Goal: Use online tool/utility: Use online tool/utility

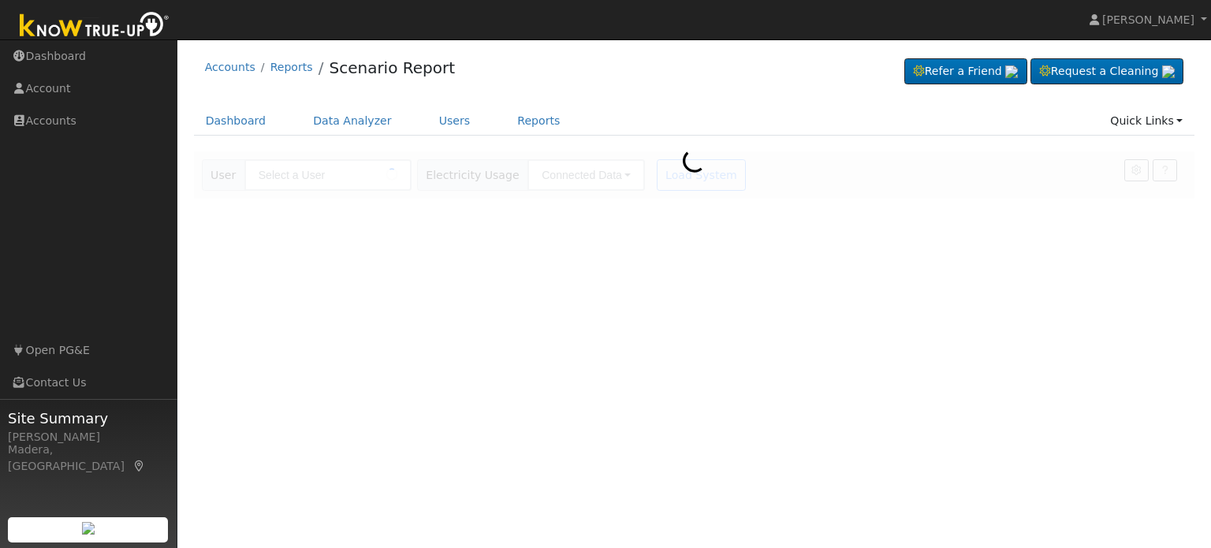
type input "[PERSON_NAME]"
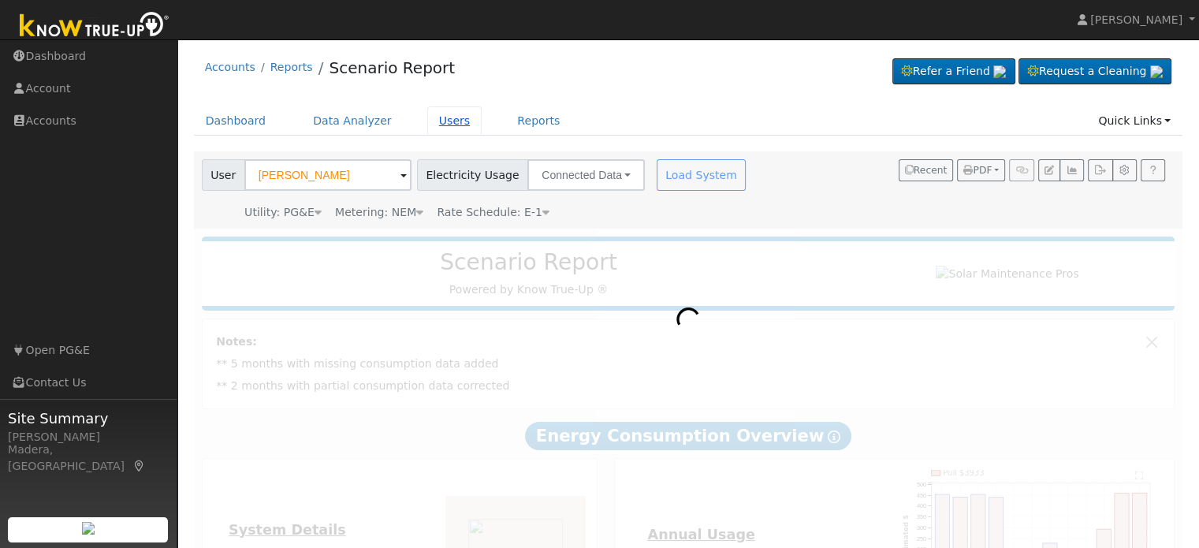
click at [438, 121] on link "Users" at bounding box center [454, 120] width 55 height 29
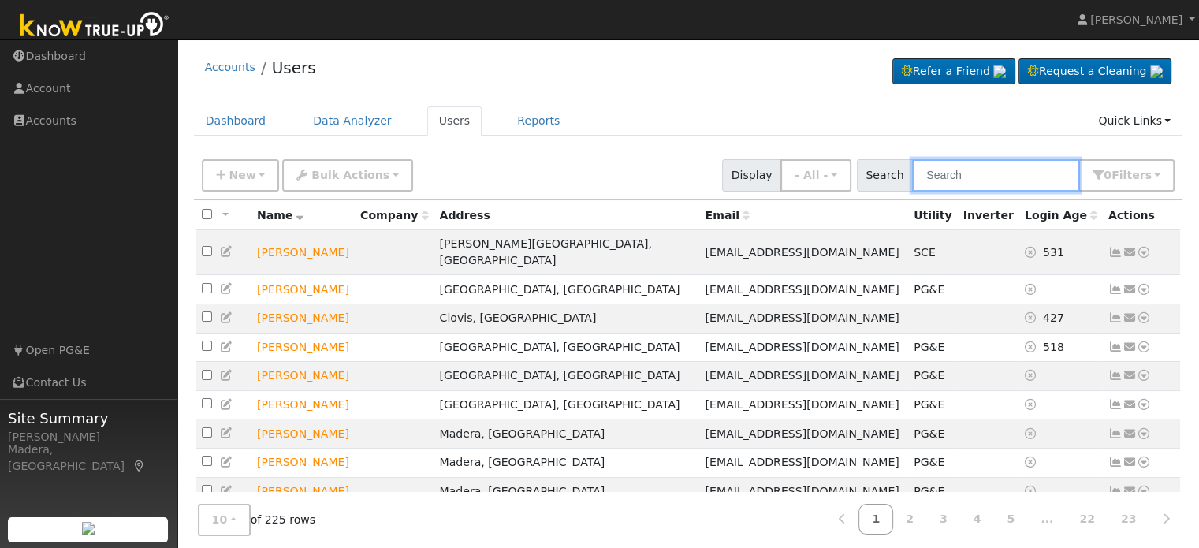
click at [991, 182] on input "text" at bounding box center [995, 175] width 167 height 32
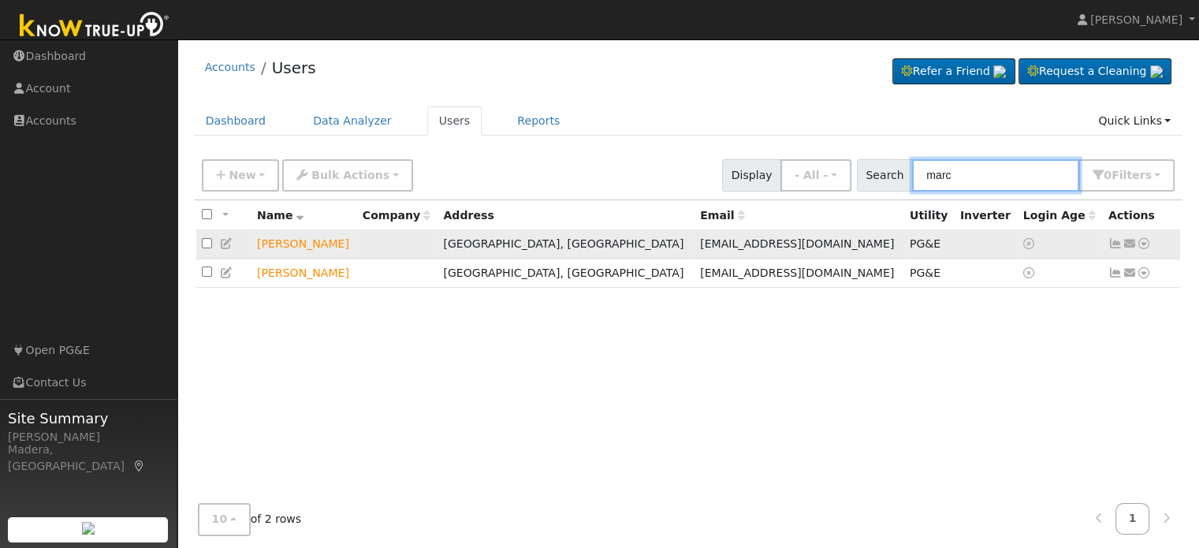
type input "marc"
click at [328, 240] on td "[PERSON_NAME]" at bounding box center [304, 244] width 106 height 29
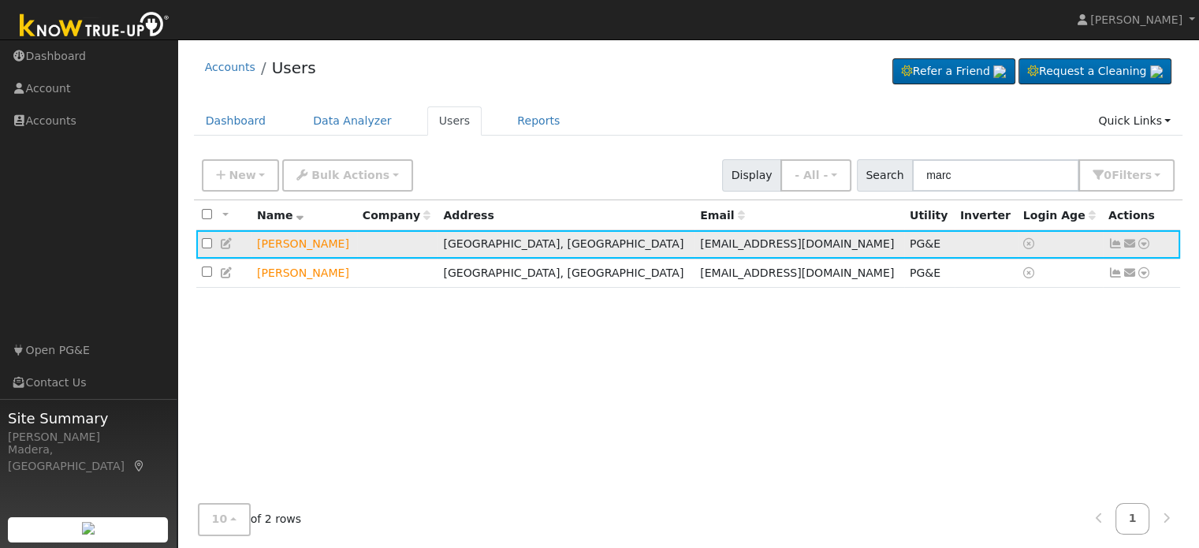
click at [1145, 241] on icon at bounding box center [1143, 243] width 14 height 11
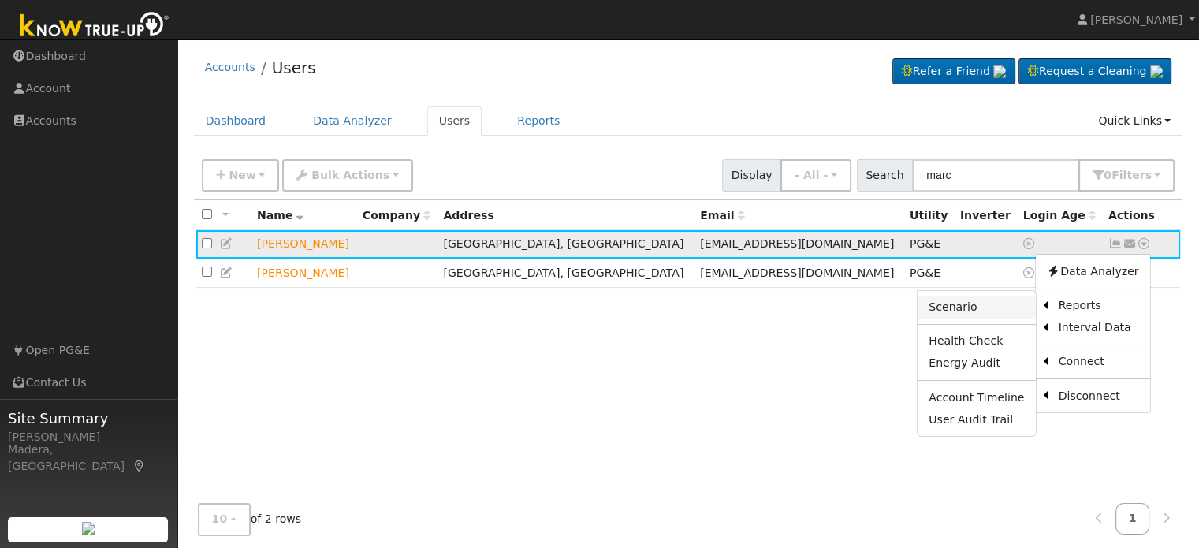
click at [1001, 302] on link "Scenario" at bounding box center [975, 307] width 117 height 22
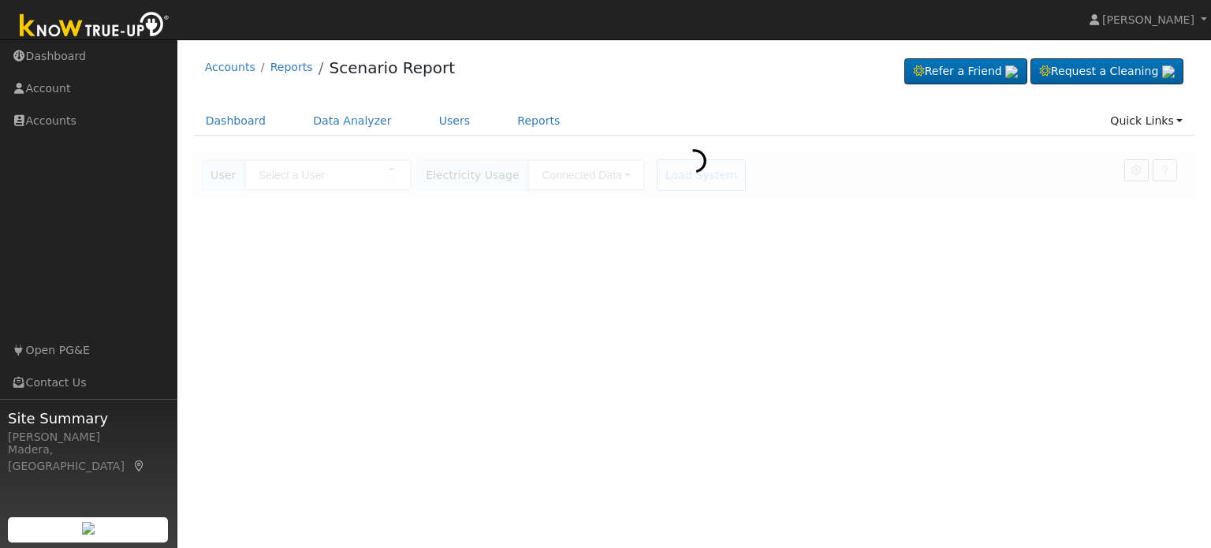
type input "[PERSON_NAME]"
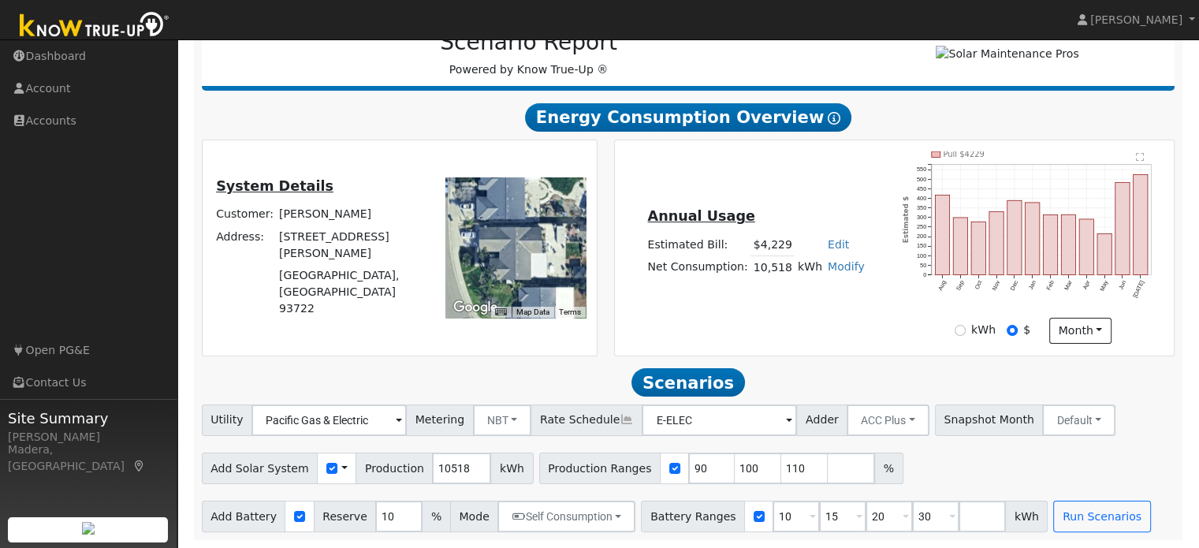
scroll to position [225, 0]
click at [688, 463] on input "90" at bounding box center [711, 468] width 47 height 32
type input "100"
type input "110"
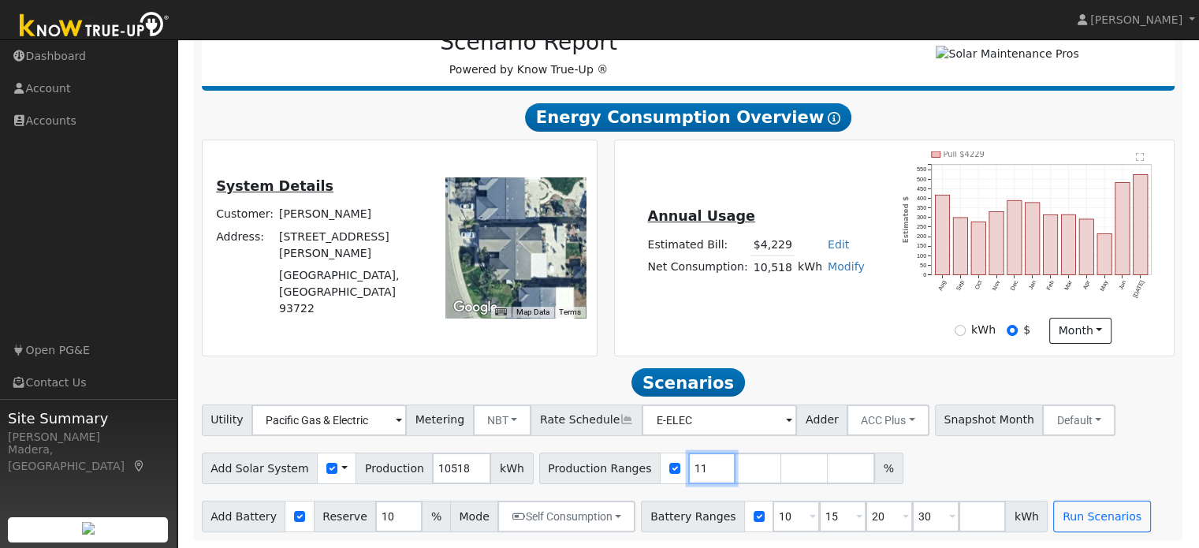
type input "1"
type input "121"
click at [819, 474] on div "Add Solar System Use CSV Data Production 10518 kWh Production Ranges 121 %" at bounding box center [688, 465] width 979 height 37
click at [772, 513] on input "10" at bounding box center [795, 516] width 47 height 32
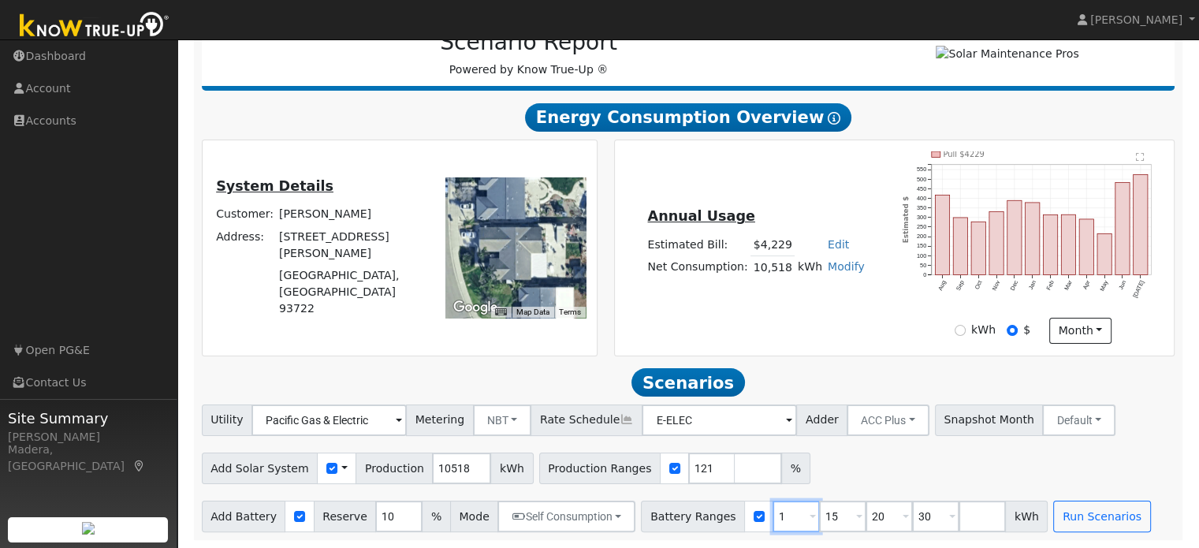
type input "15"
type input "20"
type input "30"
type input "20"
type input "30"
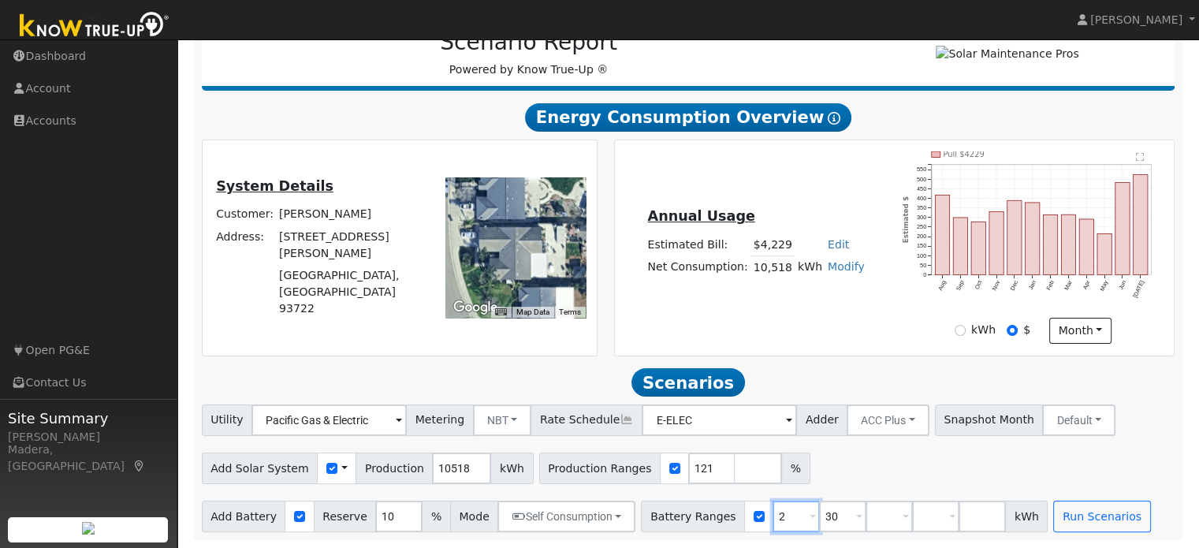
type input "30"
type input "3"
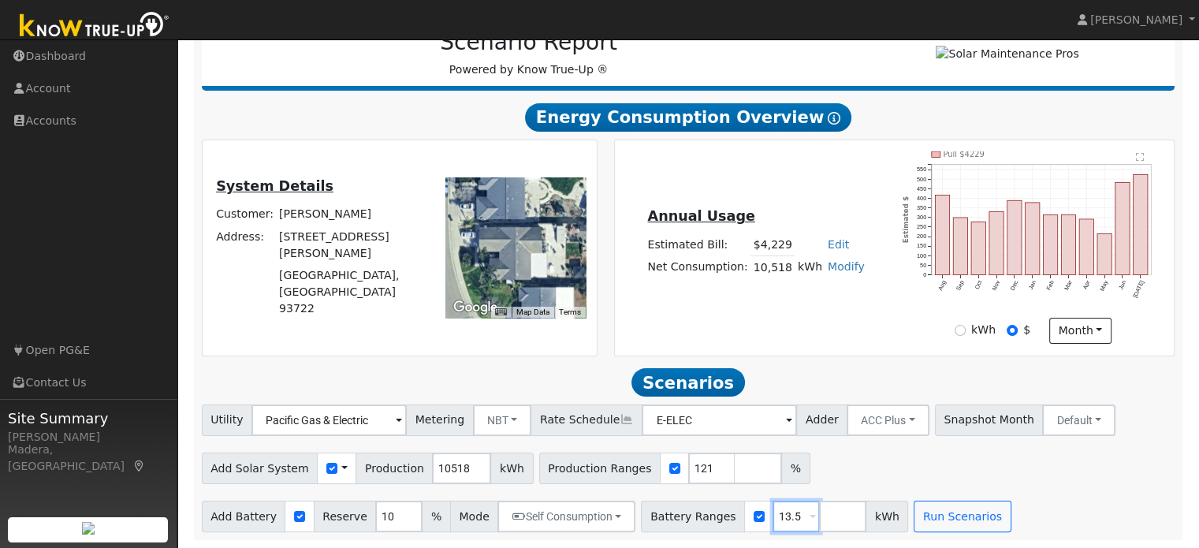
type input "13.5"
click at [835, 476] on div "Add Solar System Use CSV Data Production 10518 kWh Production Ranges 121 %" at bounding box center [688, 465] width 979 height 37
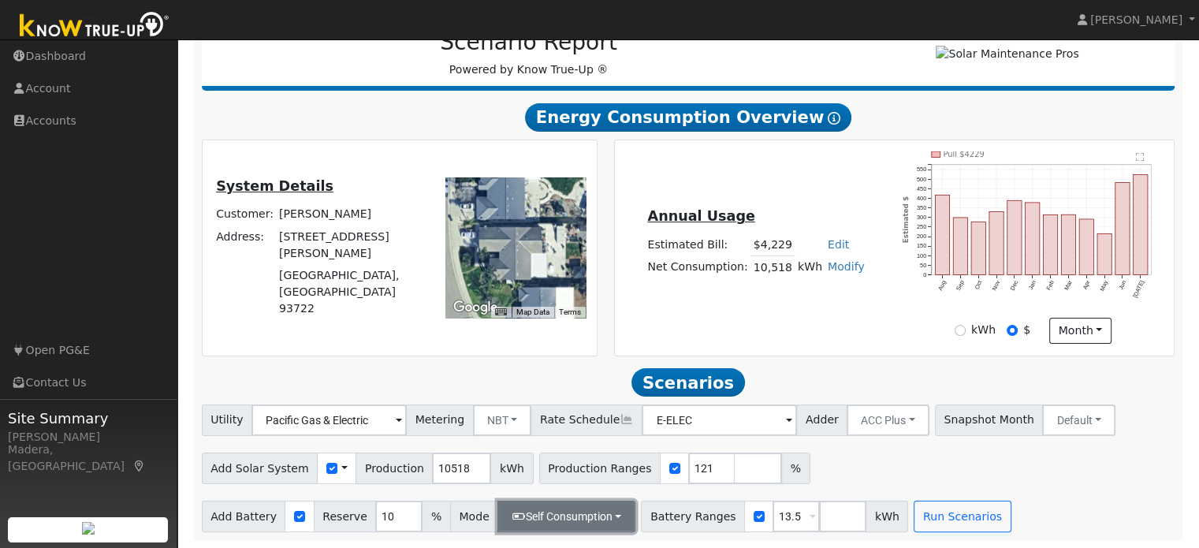
click at [559, 520] on button "Self Consumption" at bounding box center [566, 516] width 138 height 32
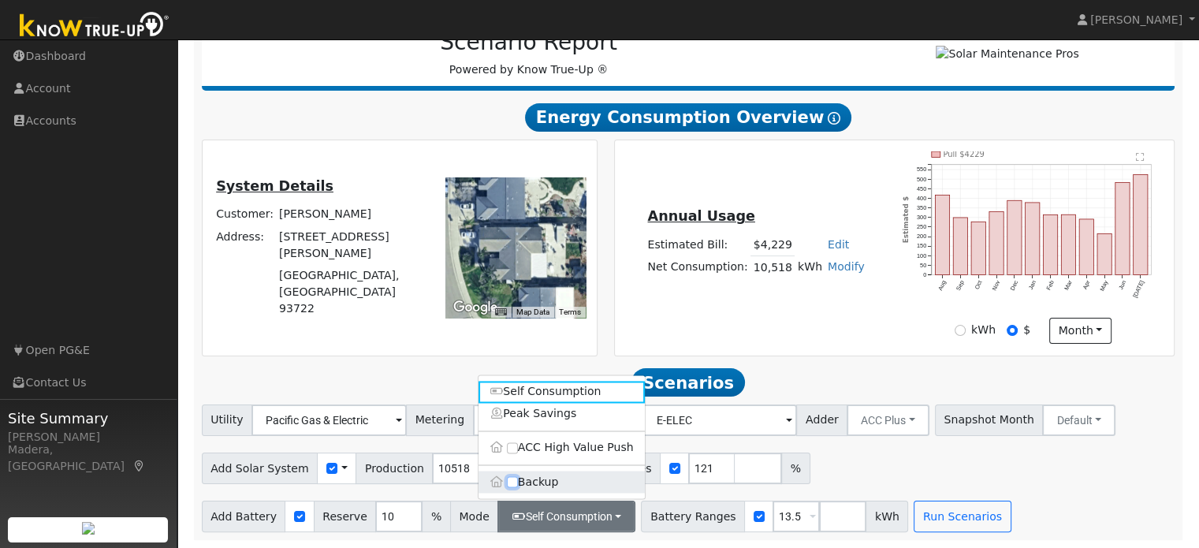
click at [508, 481] on input "Backup" at bounding box center [512, 481] width 11 height 11
checkbox input "true"
type input "20"
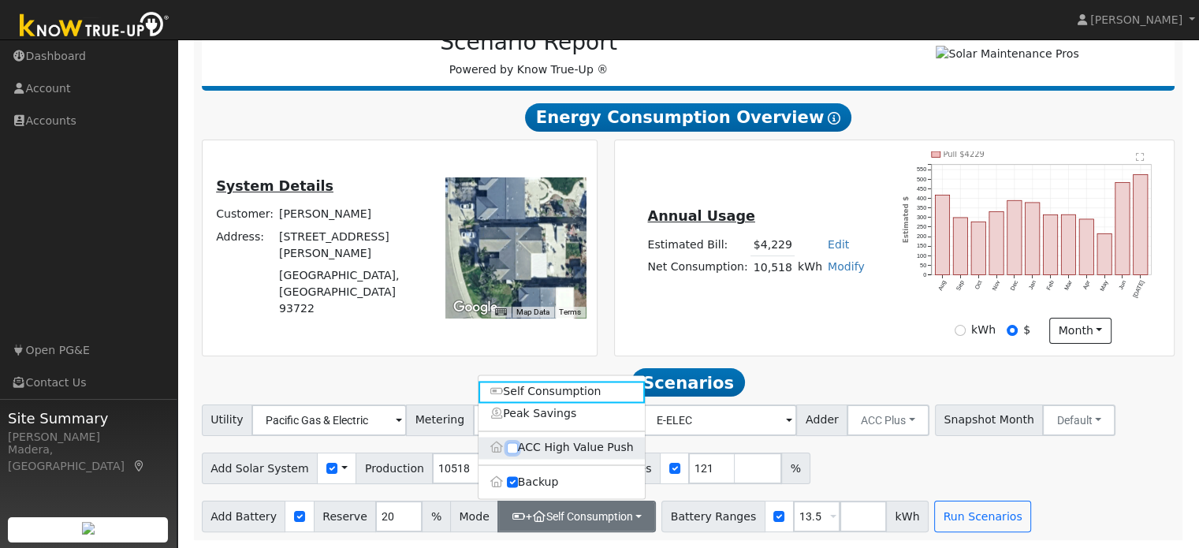
click at [511, 448] on input "ACC High Value Push" at bounding box center [512, 447] width 11 height 11
click at [545, 415] on link "Peak Savings" at bounding box center [561, 414] width 166 height 22
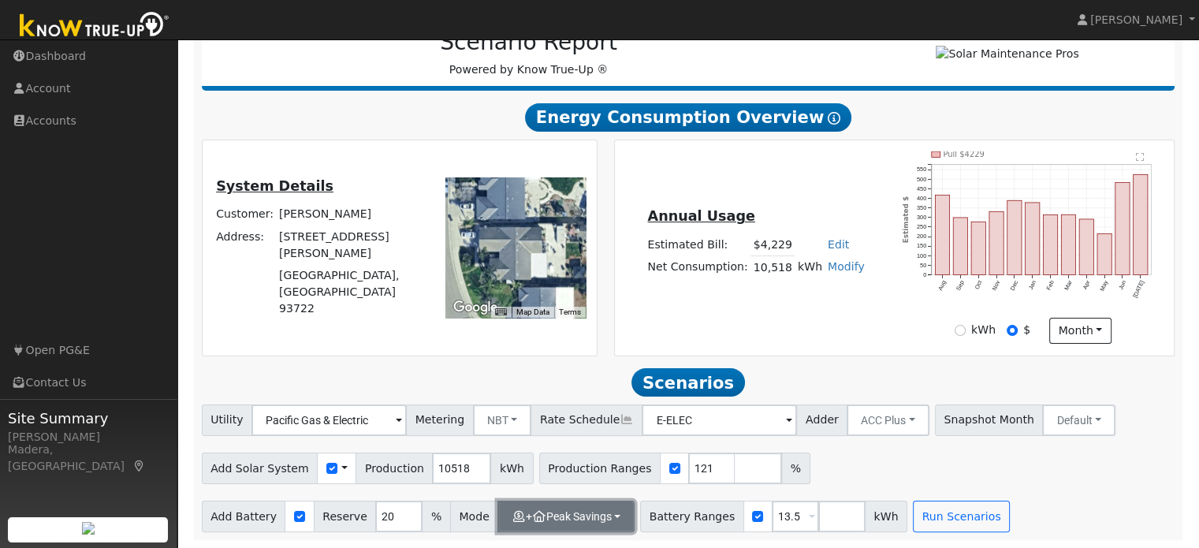
click at [570, 516] on button "+ Peak Savings" at bounding box center [565, 516] width 137 height 32
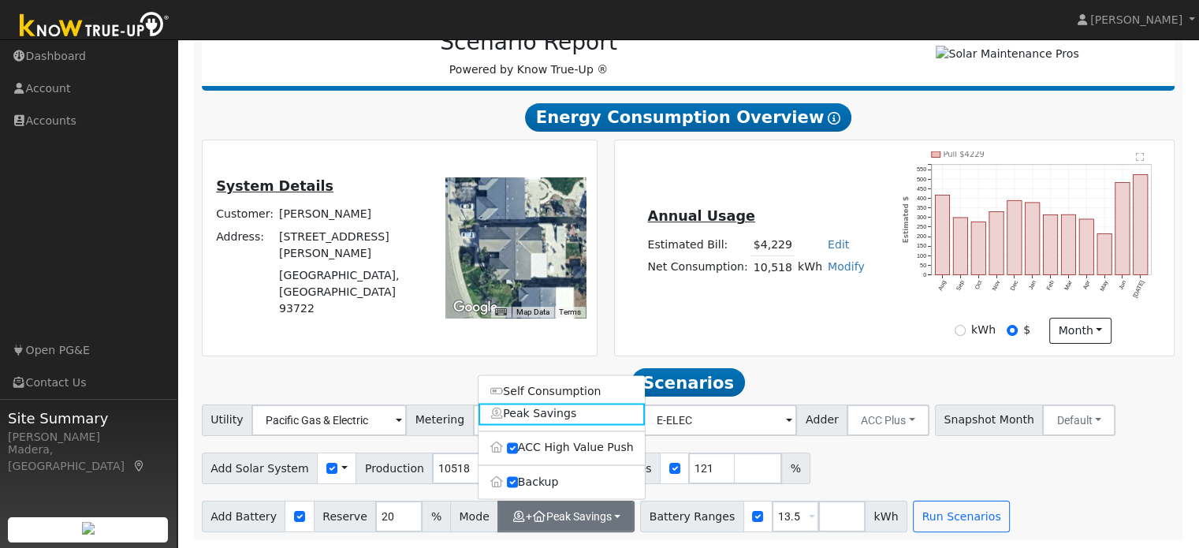
click at [627, 343] on div "Annual Usage Estimated Bill: $4,229 Edit Estimated Bill $ Annual Net Consumptio…" at bounding box center [895, 247] width 560 height 215
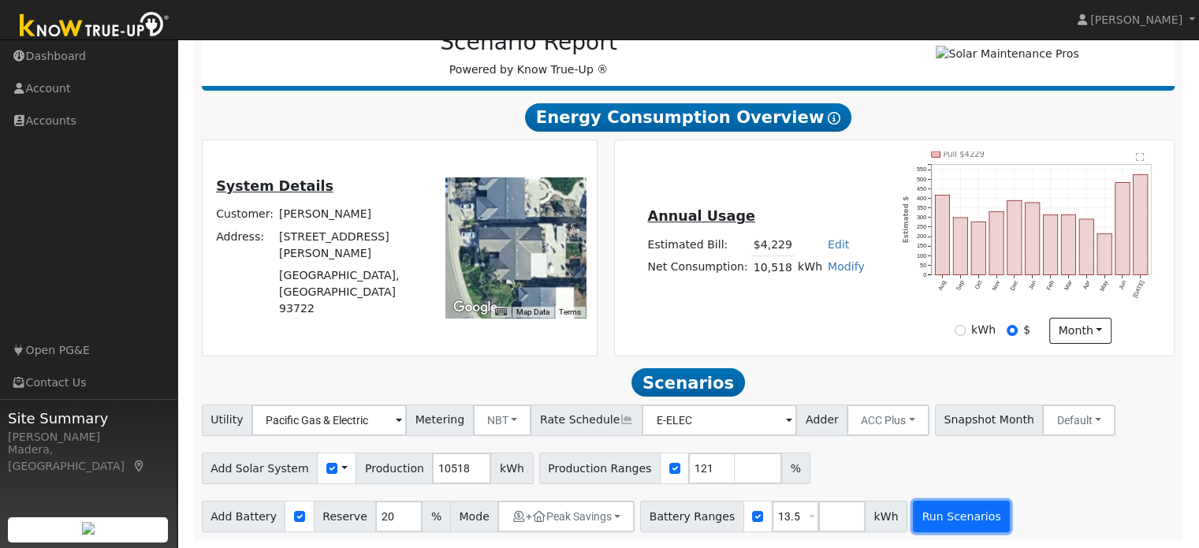
click at [924, 510] on button "Run Scenarios" at bounding box center [961, 516] width 97 height 32
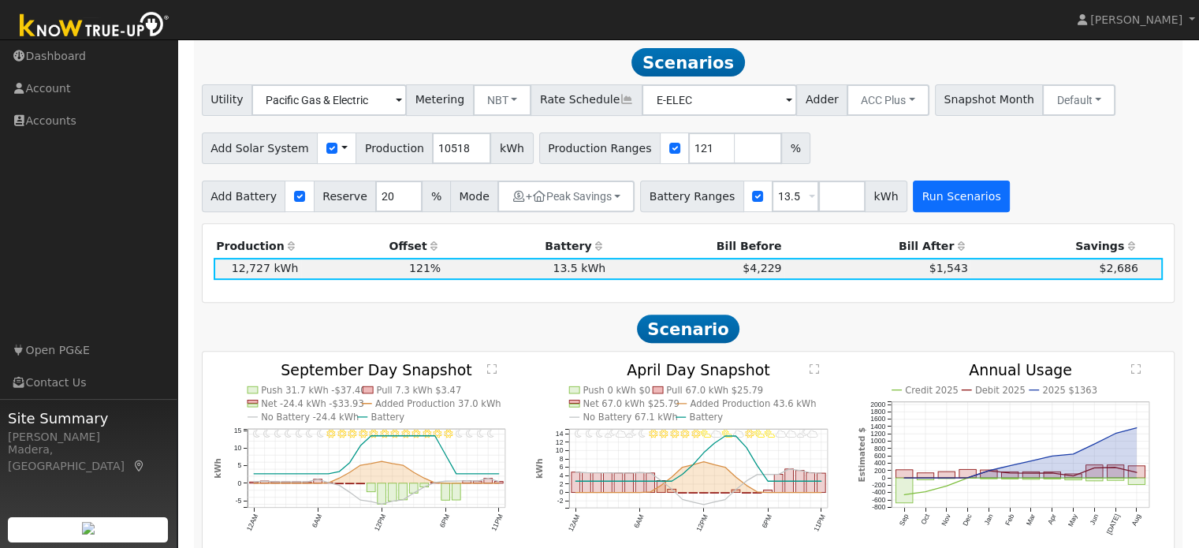
scroll to position [545, 0]
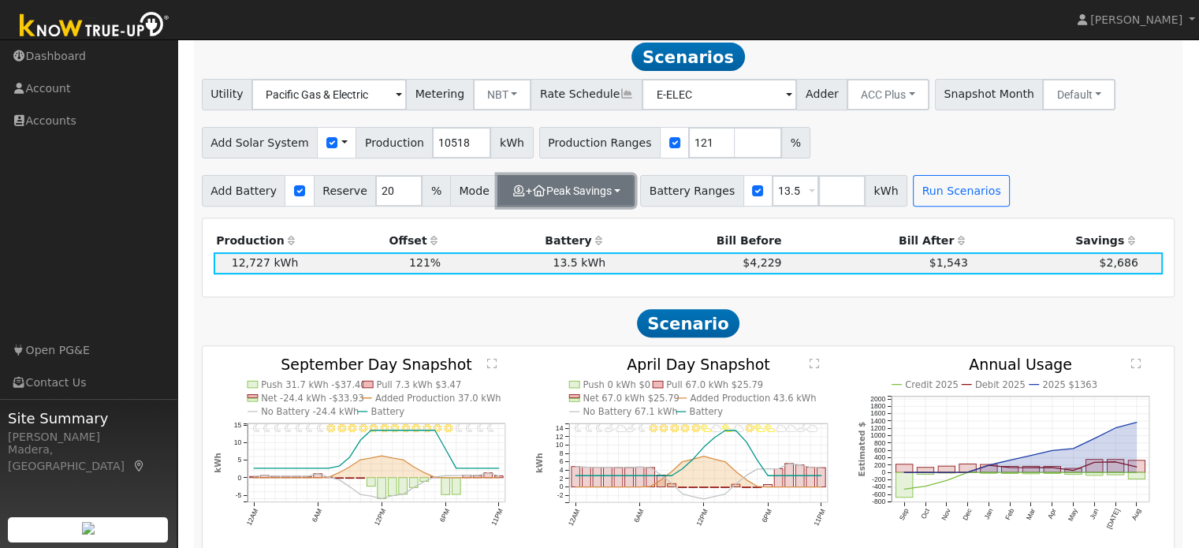
click at [554, 192] on button "+ Peak Savings" at bounding box center [565, 191] width 137 height 32
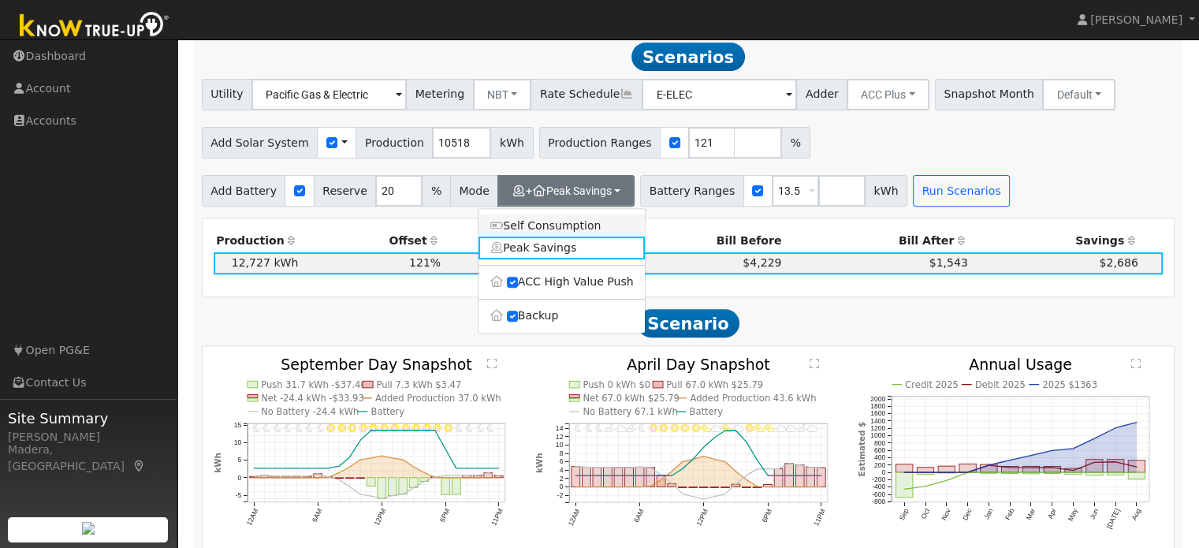
click at [532, 232] on link "Self Consumption" at bounding box center [561, 225] width 166 height 22
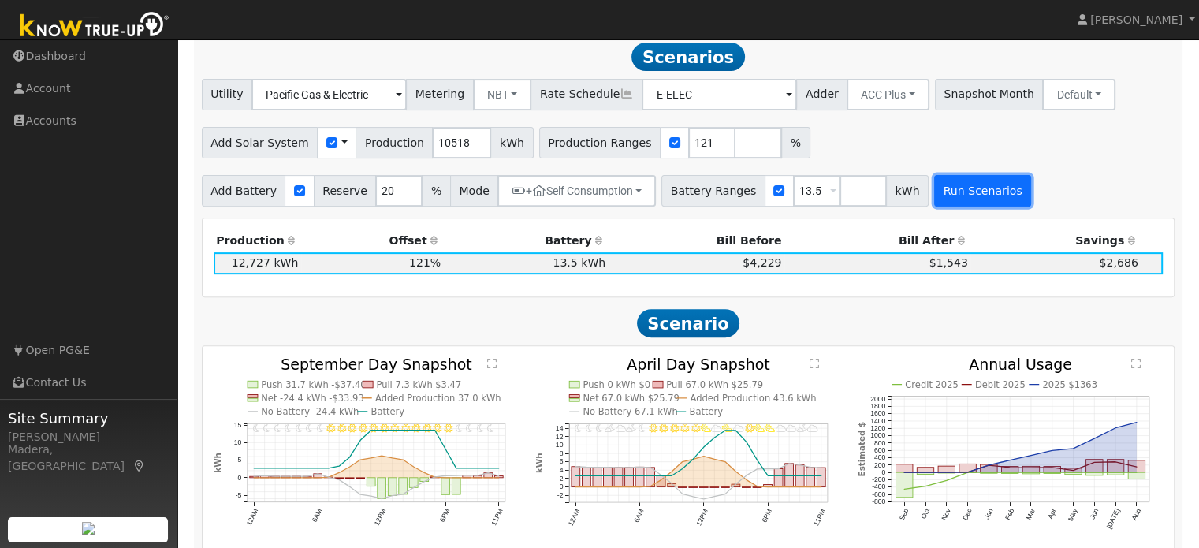
click at [934, 192] on button "Run Scenarios" at bounding box center [982, 191] width 97 height 32
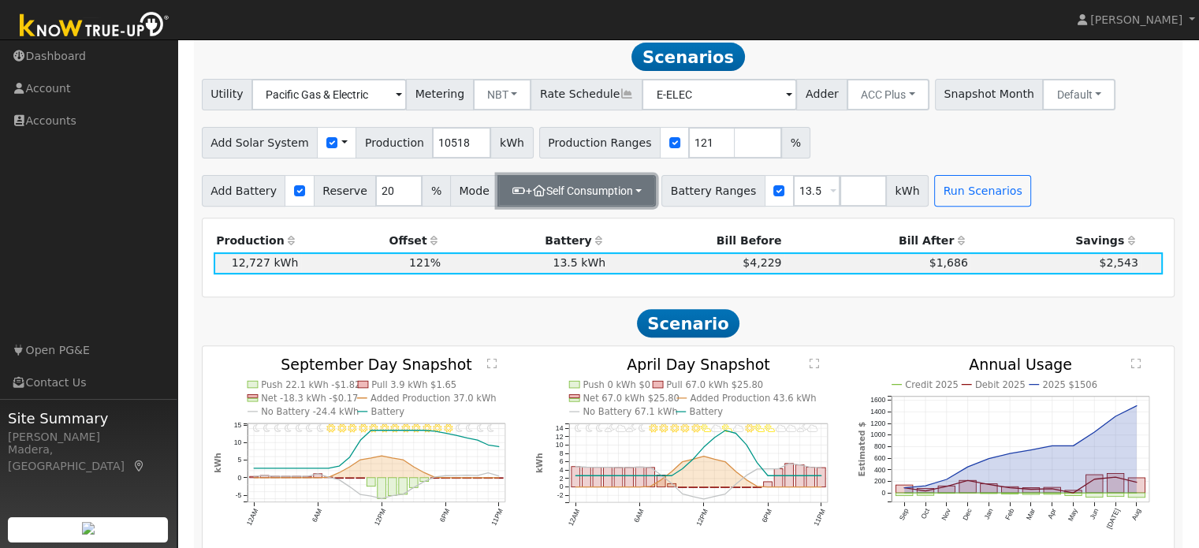
click at [590, 195] on button "+ Self Consumption" at bounding box center [576, 191] width 158 height 32
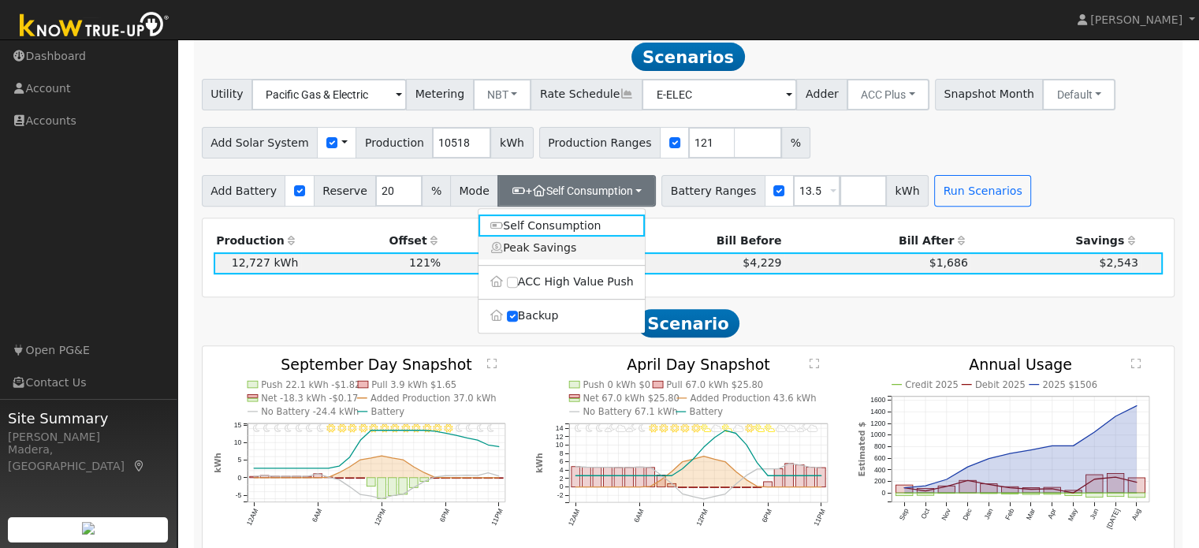
click at [526, 258] on link "Peak Savings" at bounding box center [561, 247] width 166 height 22
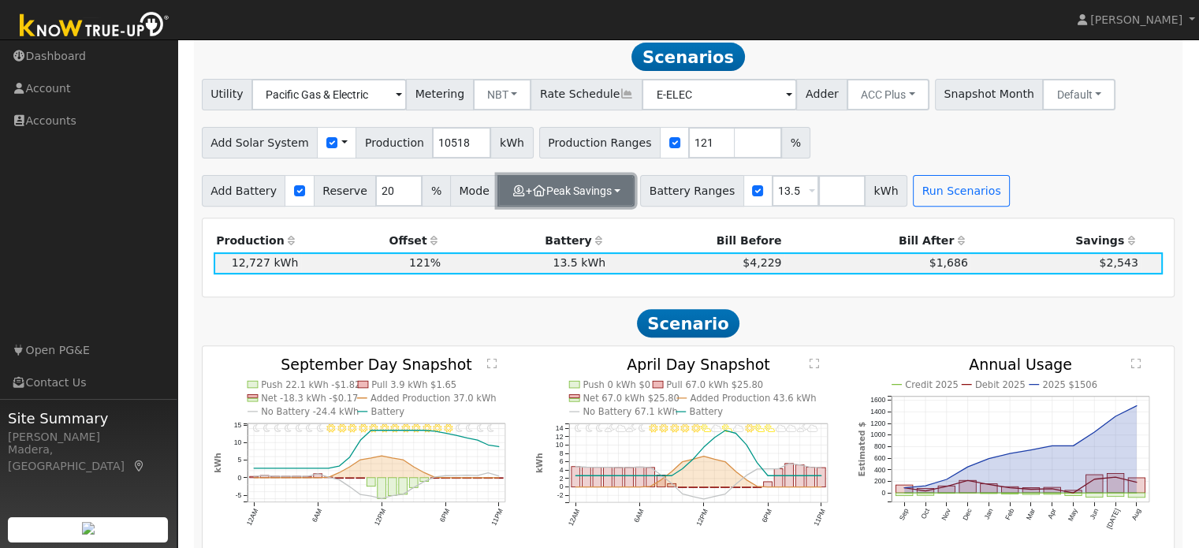
click at [567, 200] on button "+ Peak Savings" at bounding box center [565, 191] width 137 height 32
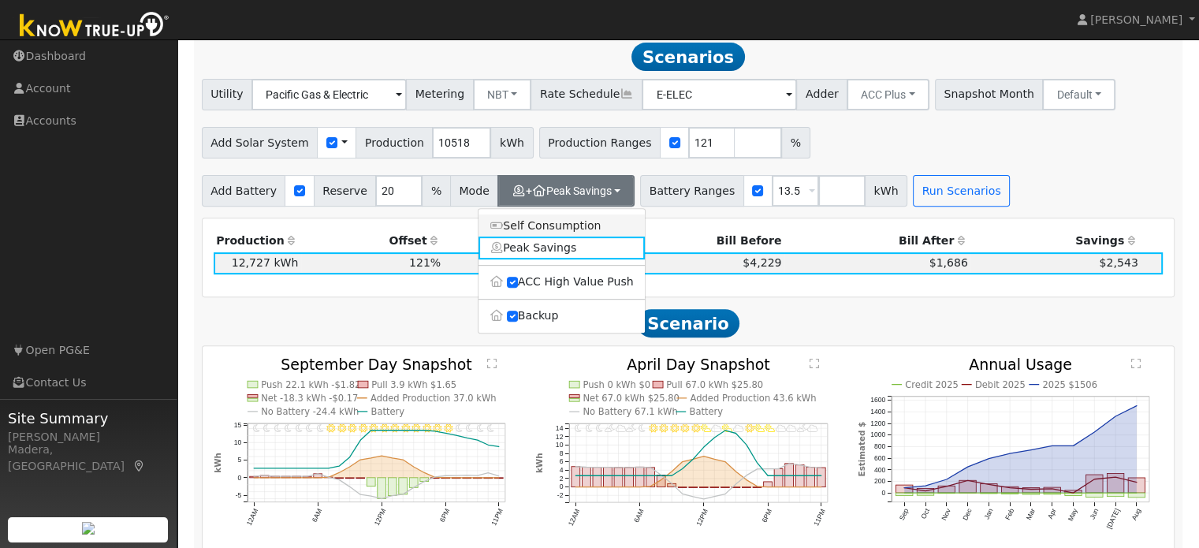
click at [539, 236] on link "Self Consumption" at bounding box center [561, 225] width 166 height 22
checkbox input "false"
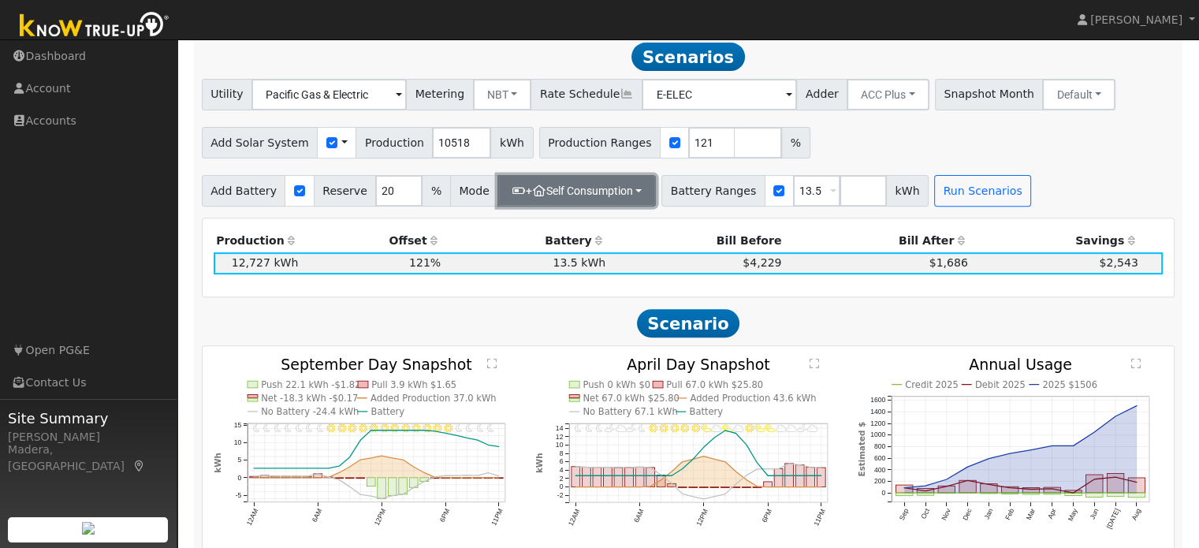
click at [615, 206] on button "+ Self Consumption" at bounding box center [576, 191] width 158 height 32
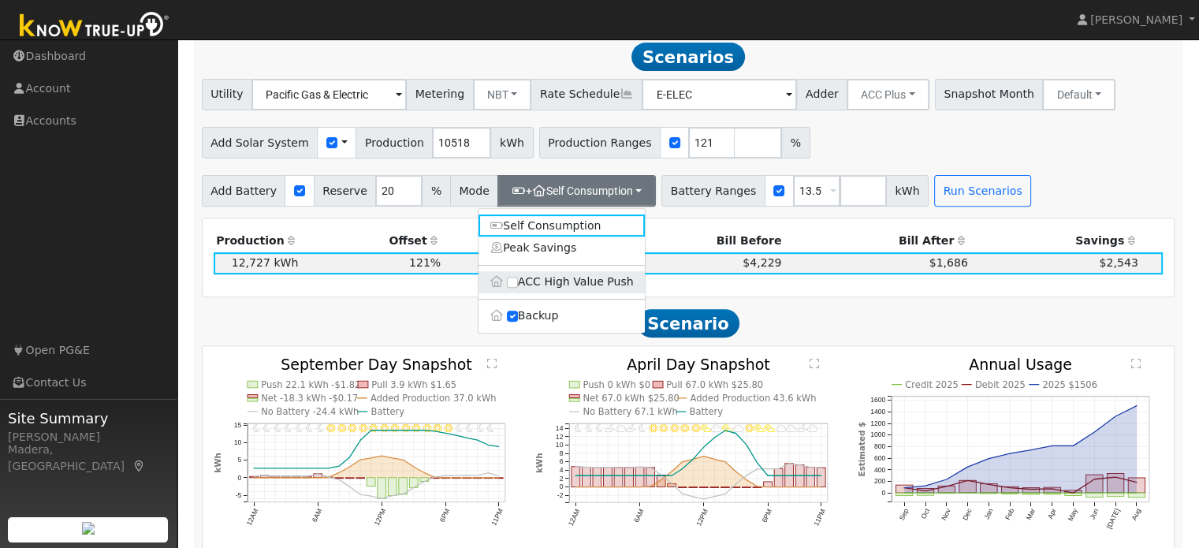
click at [517, 289] on label "ACC High Value Push" at bounding box center [561, 282] width 166 height 22
click at [517, 288] on input "ACC High Value Push" at bounding box center [512, 282] width 11 height 11
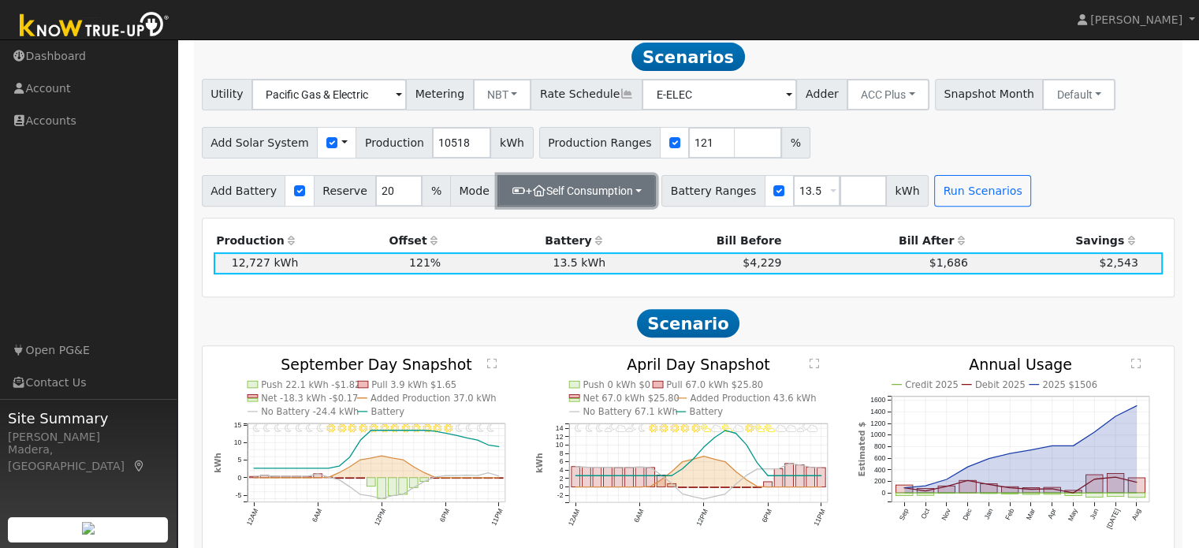
click at [593, 182] on button "+ Self Consumption" at bounding box center [576, 191] width 158 height 32
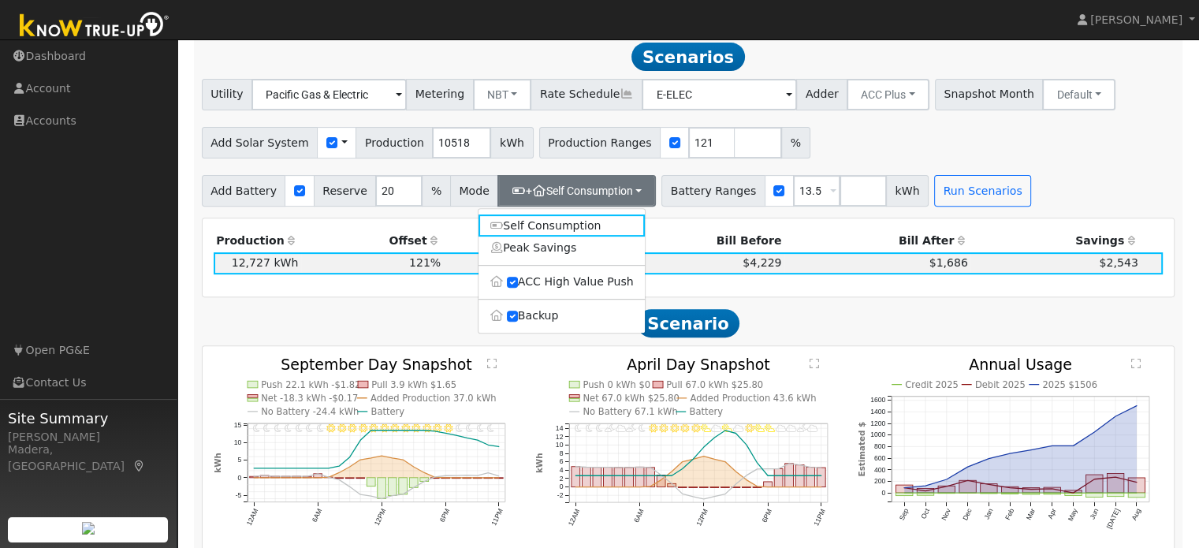
click at [892, 296] on div "Production Offset Battery Reserve Mode ACC Push Incentive Bill Before Bill Afte…" at bounding box center [689, 257] width 972 height 78
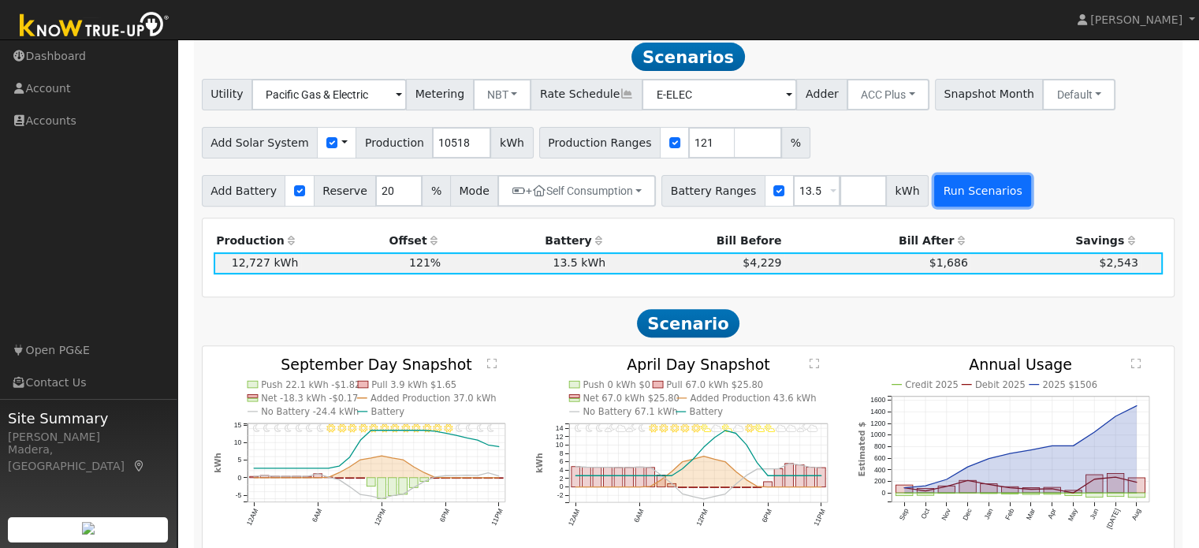
click at [943, 197] on button "Run Scenarios" at bounding box center [982, 191] width 97 height 32
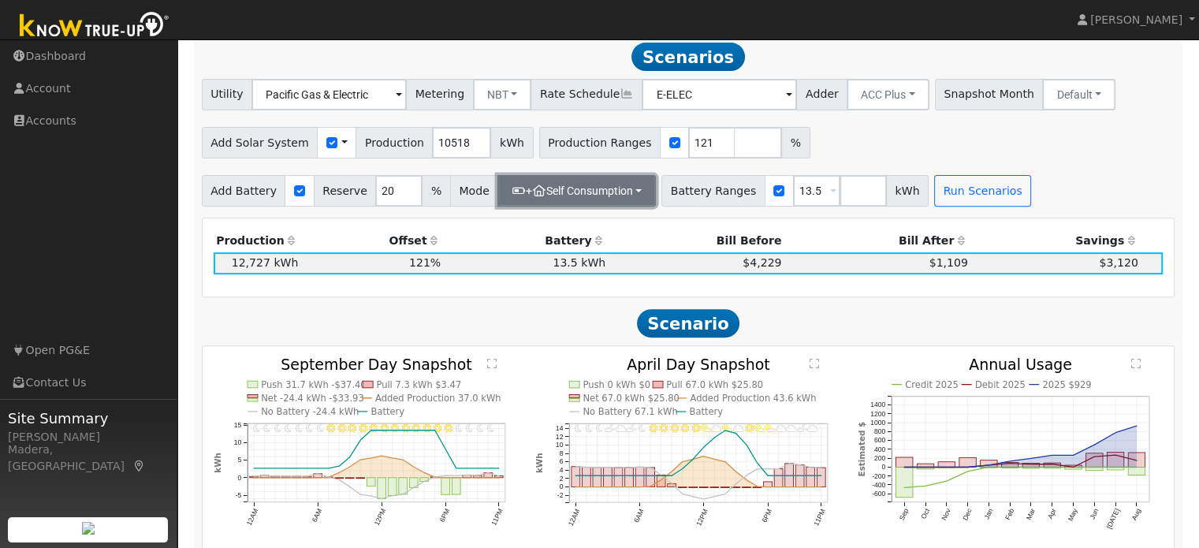
click at [585, 192] on button "+ Self Consumption" at bounding box center [576, 191] width 158 height 32
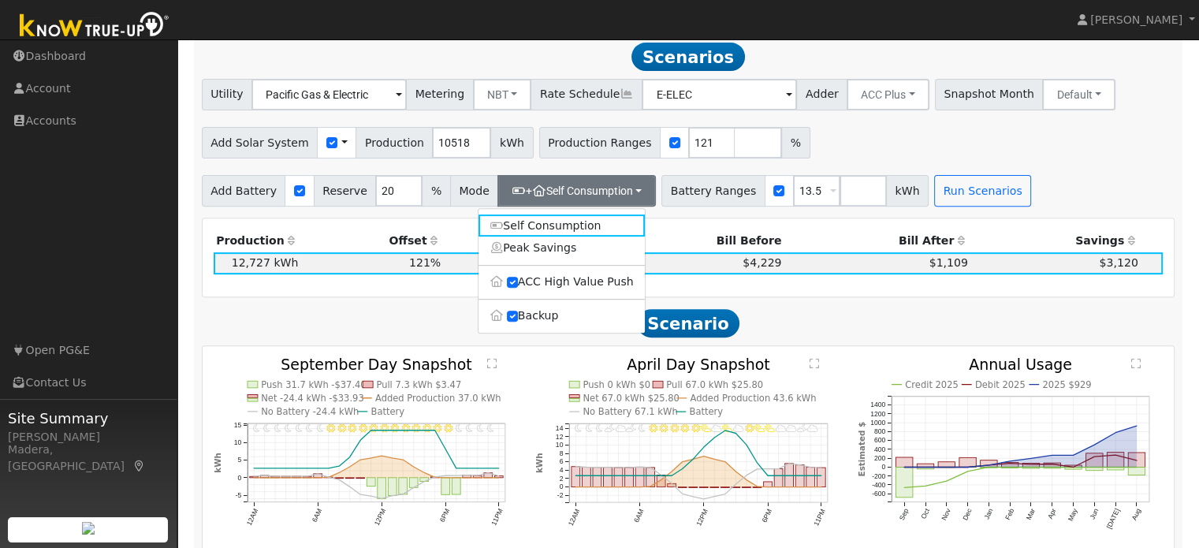
click at [917, 143] on div "Add Solar System Use CSV Data Production 10518 kWh Production Ranges 121 %" at bounding box center [688, 139] width 979 height 37
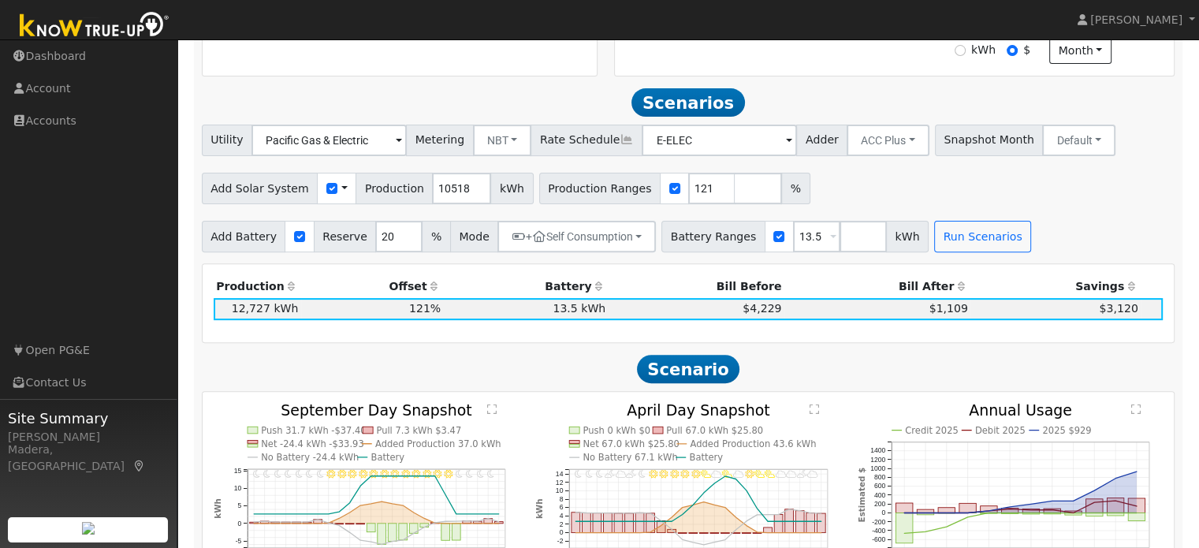
scroll to position [497, 0]
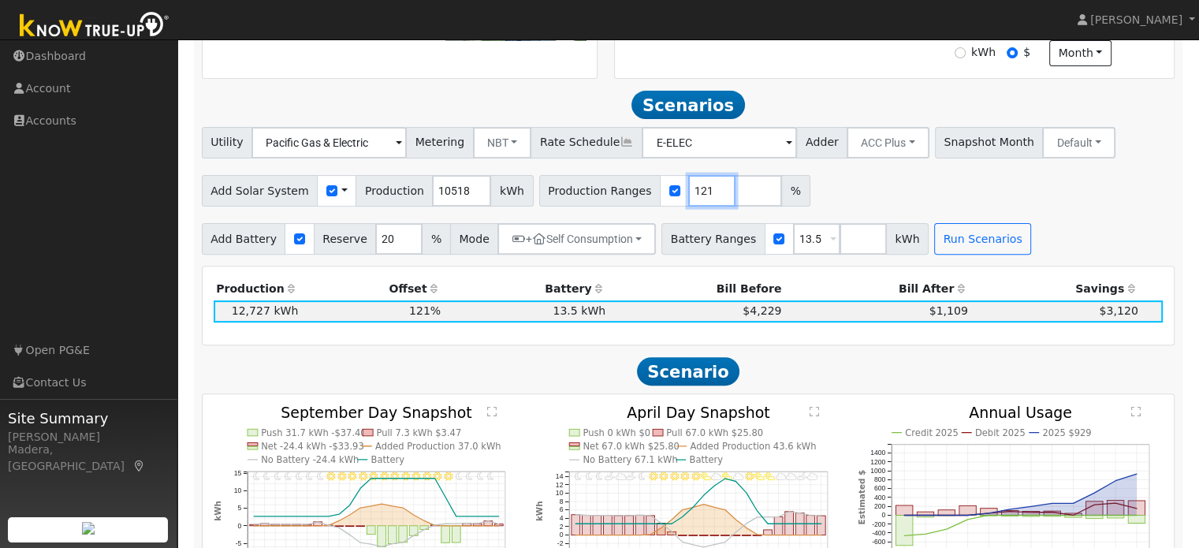
click at [688, 199] on input "121" at bounding box center [711, 191] width 47 height 32
type input "153"
click at [793, 249] on input "13.5" at bounding box center [816, 239] width 47 height 32
click at [734, 195] on input "number" at bounding box center [757, 191] width 47 height 32
type input "121"
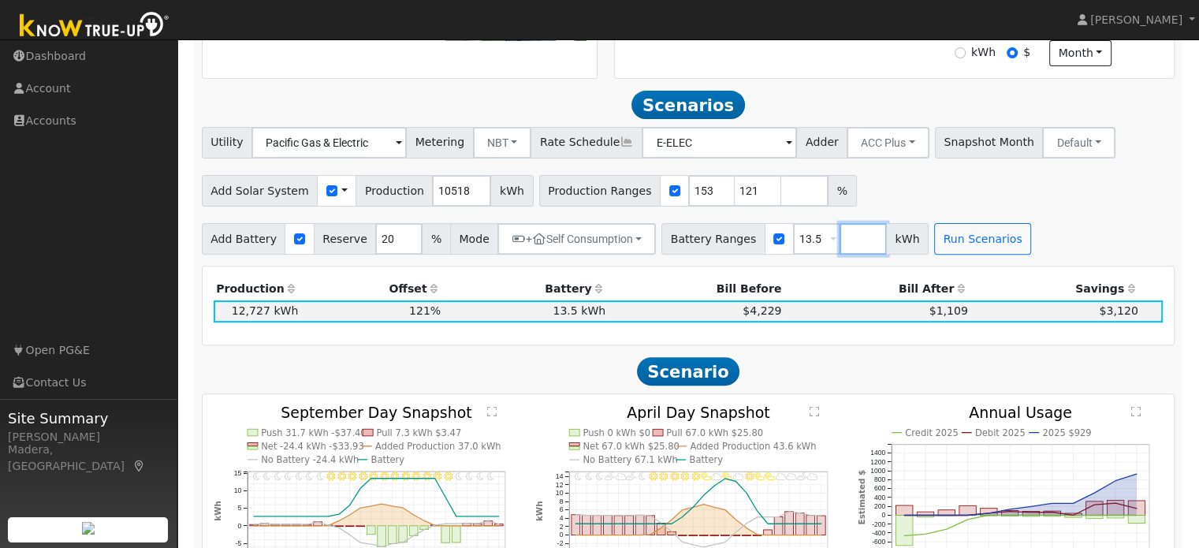
type input "121"
type input "153"
click at [839, 251] on input "number" at bounding box center [862, 239] width 47 height 32
type input "20"
click at [866, 185] on div "Add Solar System Use CSV Data Production 10518 kWh Production Ranges 121 153 %" at bounding box center [688, 187] width 979 height 37
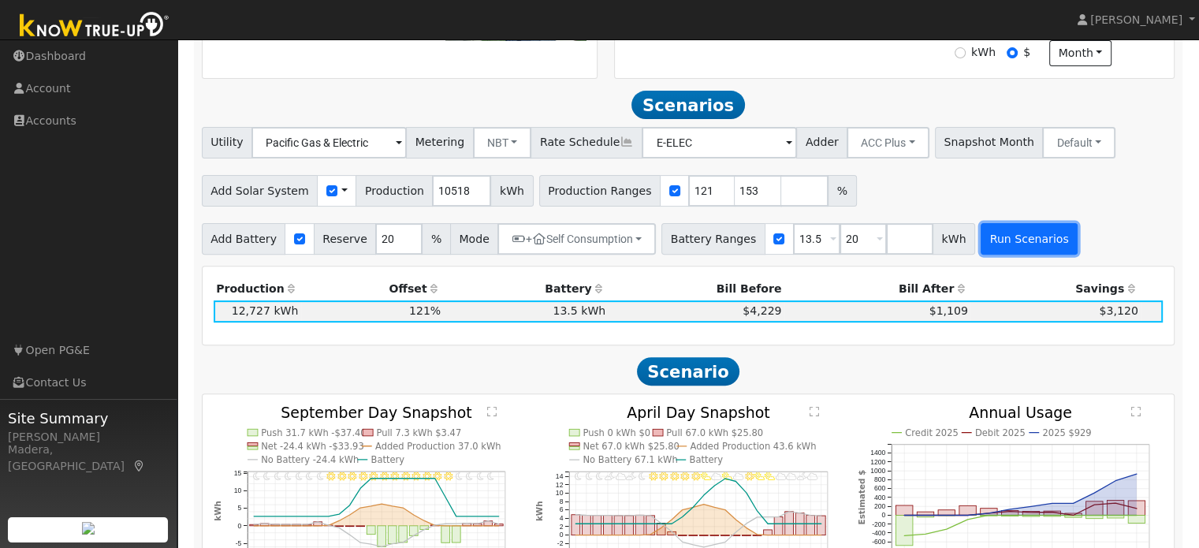
click at [980, 247] on button "Run Scenarios" at bounding box center [1028, 239] width 97 height 32
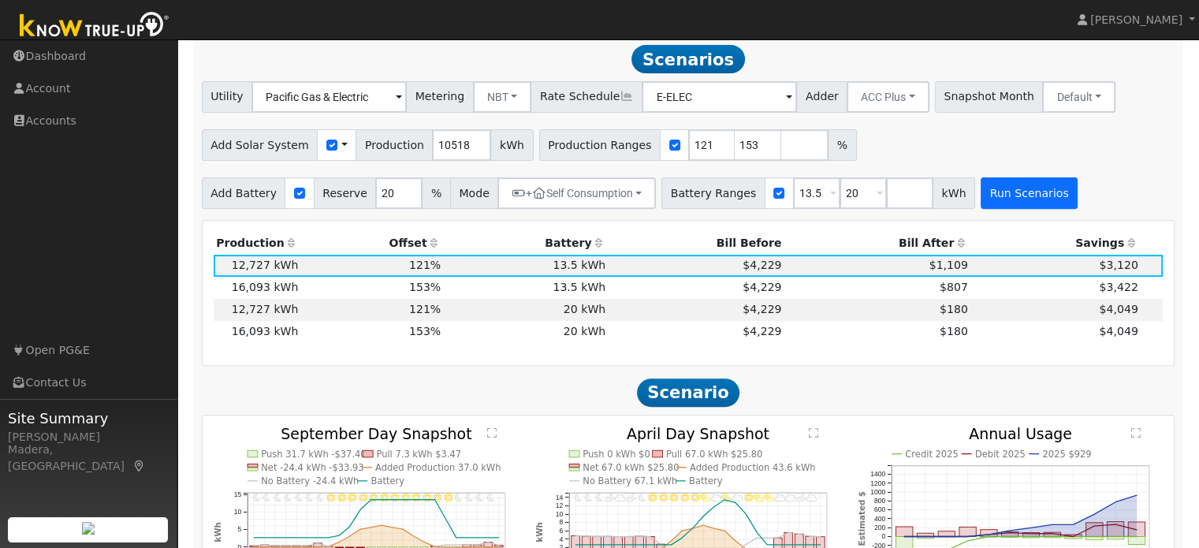
scroll to position [545, 0]
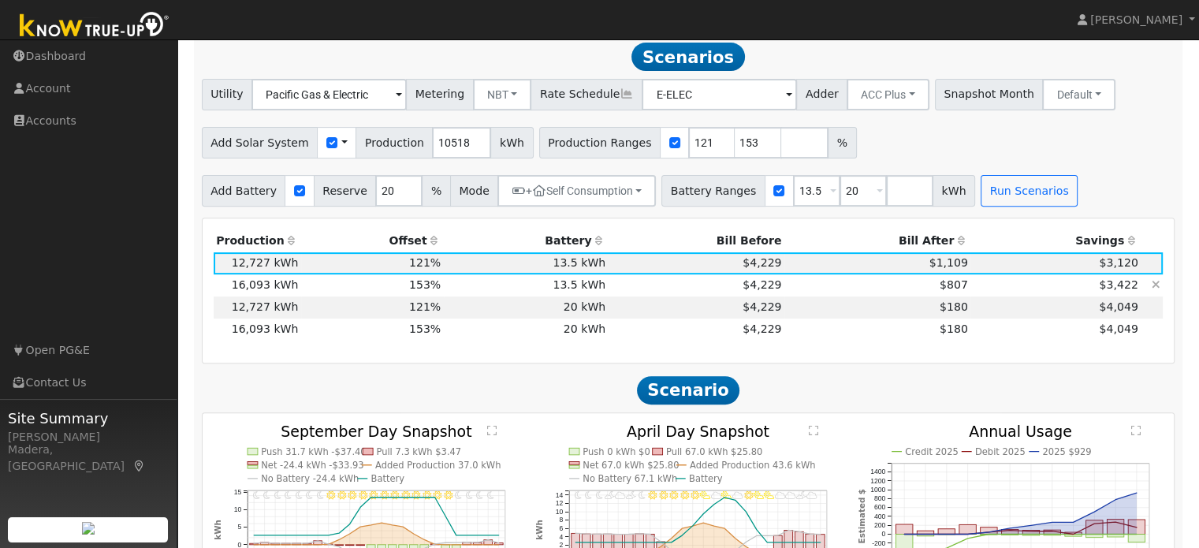
click at [891, 292] on td "$807" at bounding box center [877, 285] width 186 height 22
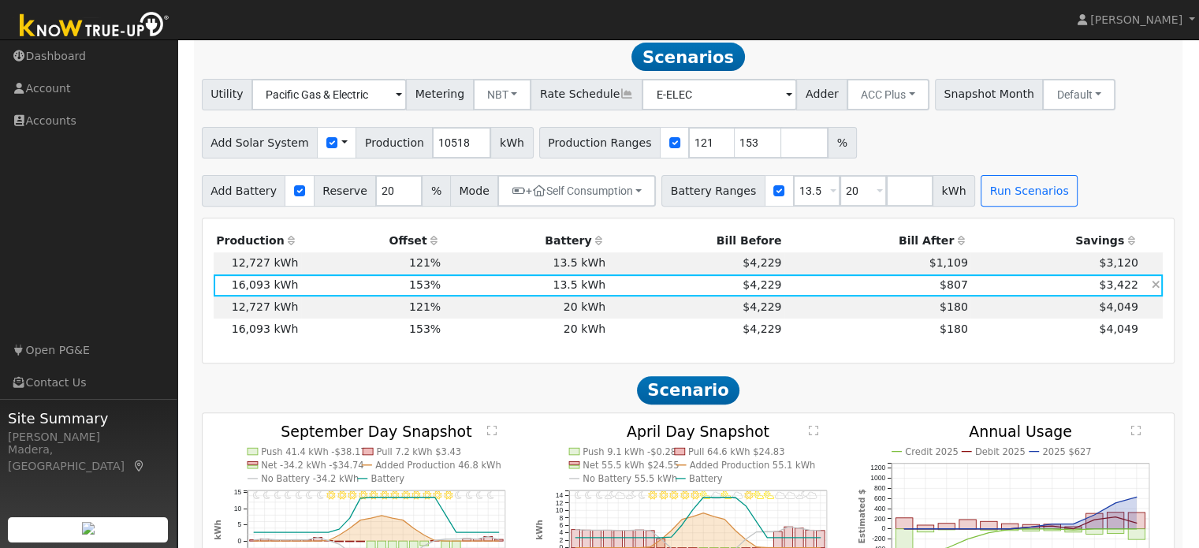
click at [1152, 290] on icon at bounding box center [1155, 284] width 9 height 11
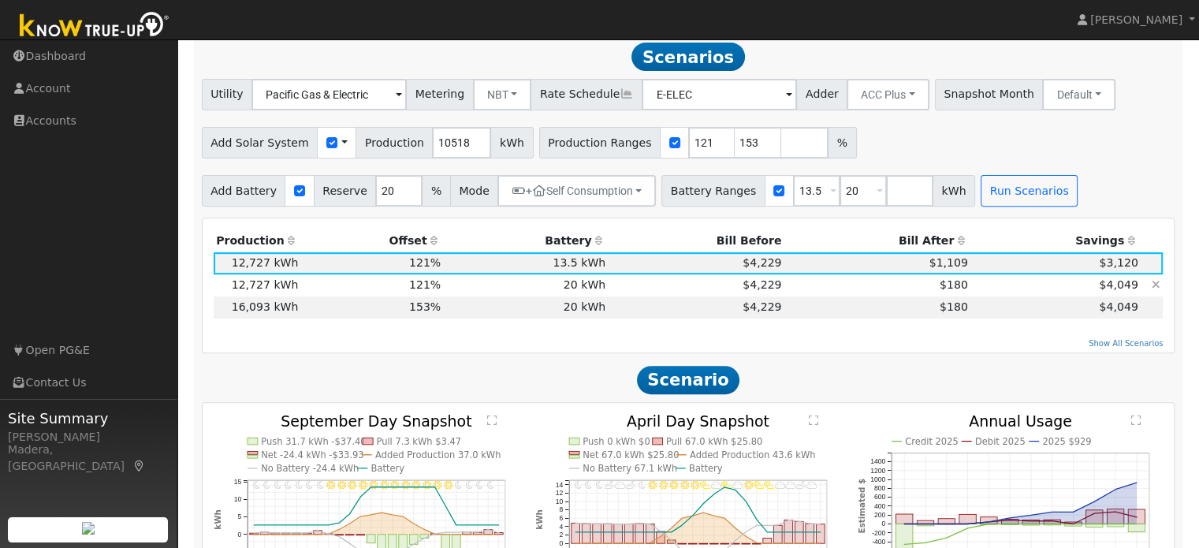
click at [1159, 290] on icon at bounding box center [1155, 284] width 9 height 11
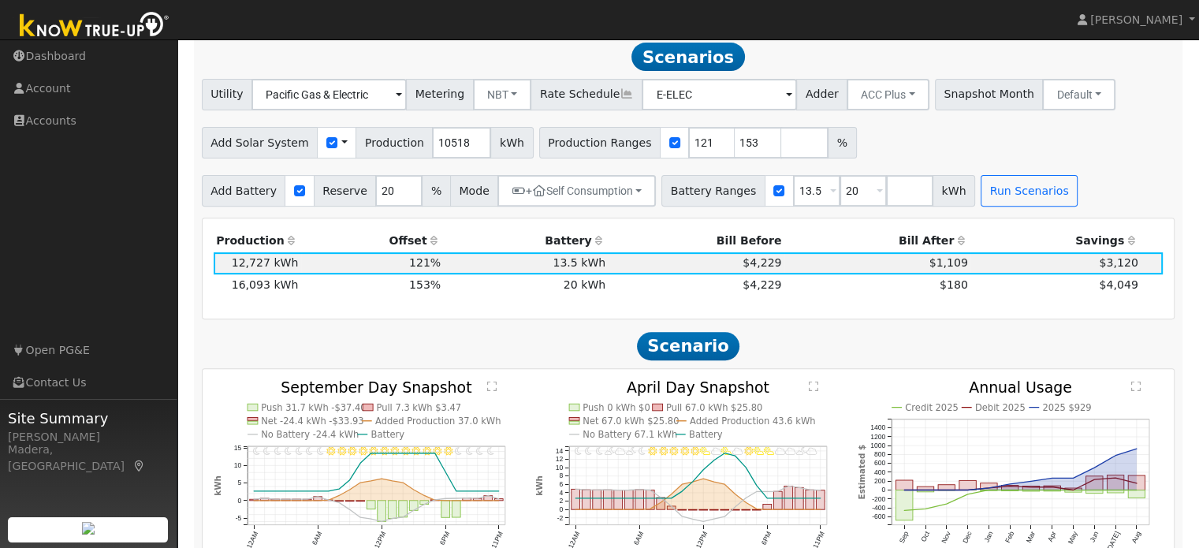
click at [1120, 176] on div "Add Battery Reserve 20 % Mode + Self Consumption Self Consumption Peak Savings …" at bounding box center [688, 187] width 979 height 37
